Goal: Check status

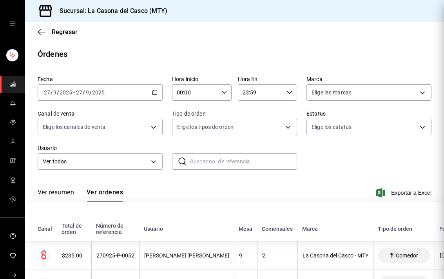
scroll to position [1278, 97]
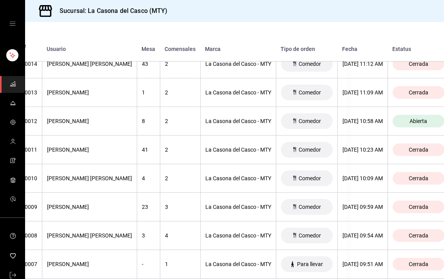
click at [16, 32] on div "mailbox folders" at bounding box center [12, 23] width 25 height 47
click at [21, 27] on div "mailbox folders" at bounding box center [12, 23] width 25 height 47
click at [24, 20] on div "mailbox folders" at bounding box center [12, 23] width 25 height 47
click at [13, 18] on div "mailbox folders" at bounding box center [12, 23] width 25 height 47
click at [12, 25] on icon "open drawer" at bounding box center [12, 23] width 6 height 6
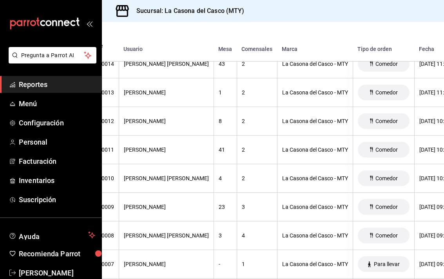
click at [66, 84] on span "Reportes" at bounding box center [57, 84] width 76 height 11
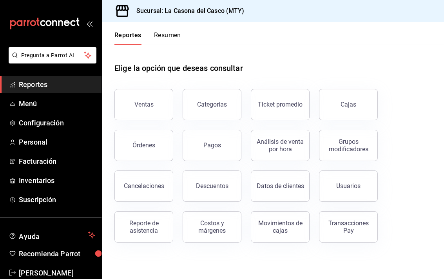
click at [354, 90] on link "Cajas" at bounding box center [348, 104] width 59 height 31
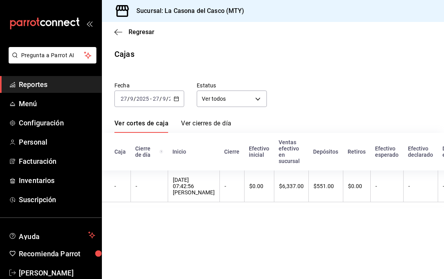
click at [165, 97] on input "9" at bounding box center [164, 99] width 4 height 6
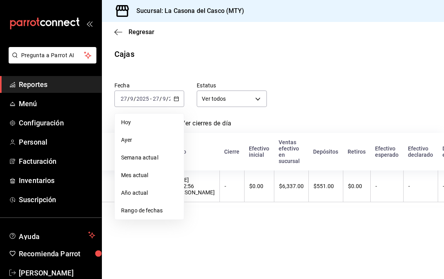
click at [148, 208] on span "Rango de fechas" at bounding box center [149, 210] width 56 height 8
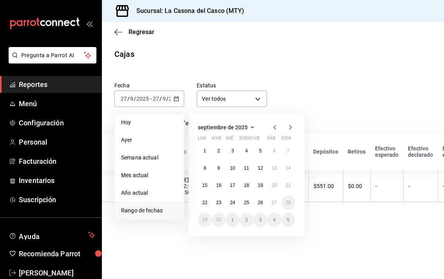
click at [221, 201] on abbr "23" at bounding box center [218, 202] width 5 height 5
click at [263, 202] on abbr "26" at bounding box center [260, 202] width 5 height 5
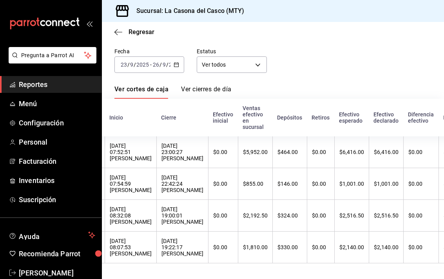
scroll to position [0, 62]
